Goal: Task Accomplishment & Management: Use online tool/utility

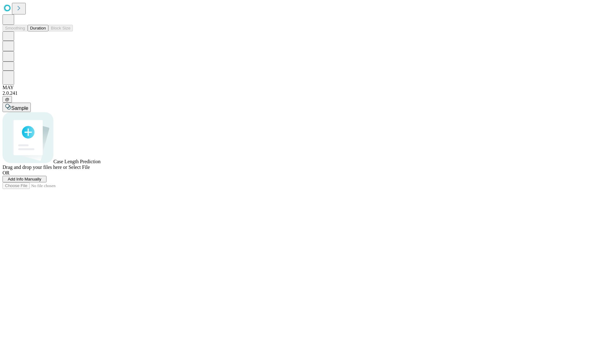
click at [46, 31] on button "Duration" at bounding box center [38, 28] width 21 height 7
click at [41, 182] on span "Add Info Manually" at bounding box center [25, 179] width 34 height 5
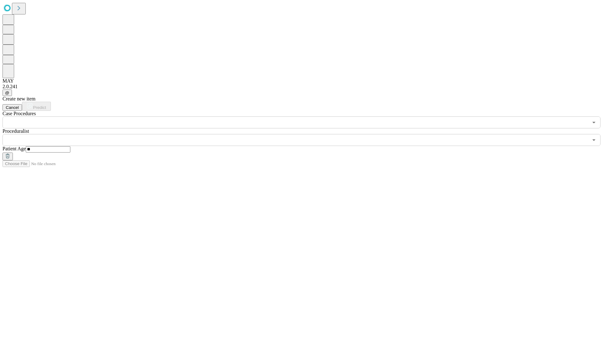
type input "**"
click at [306, 134] on input "text" at bounding box center [296, 140] width 586 height 12
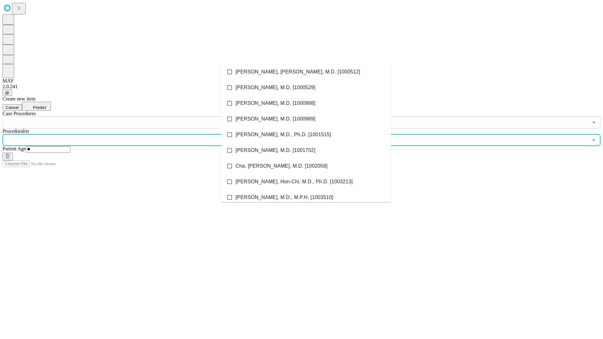
click at [306, 72] on li "[PERSON_NAME], [PERSON_NAME], M.D. [1000512]" at bounding box center [306, 72] width 170 height 16
click at [132, 117] on input "text" at bounding box center [296, 123] width 586 height 12
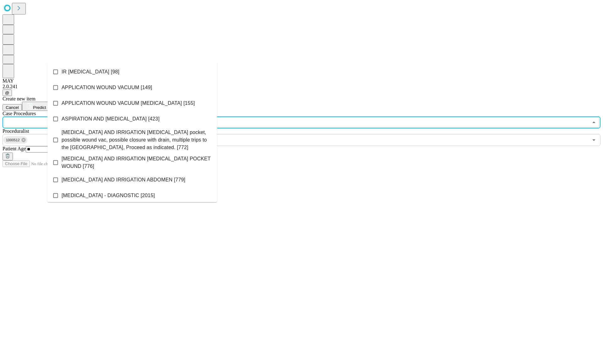
click at [132, 72] on li "IR [MEDICAL_DATA] [98]" at bounding box center [132, 72] width 170 height 16
